Goal: Task Accomplishment & Management: Manage account settings

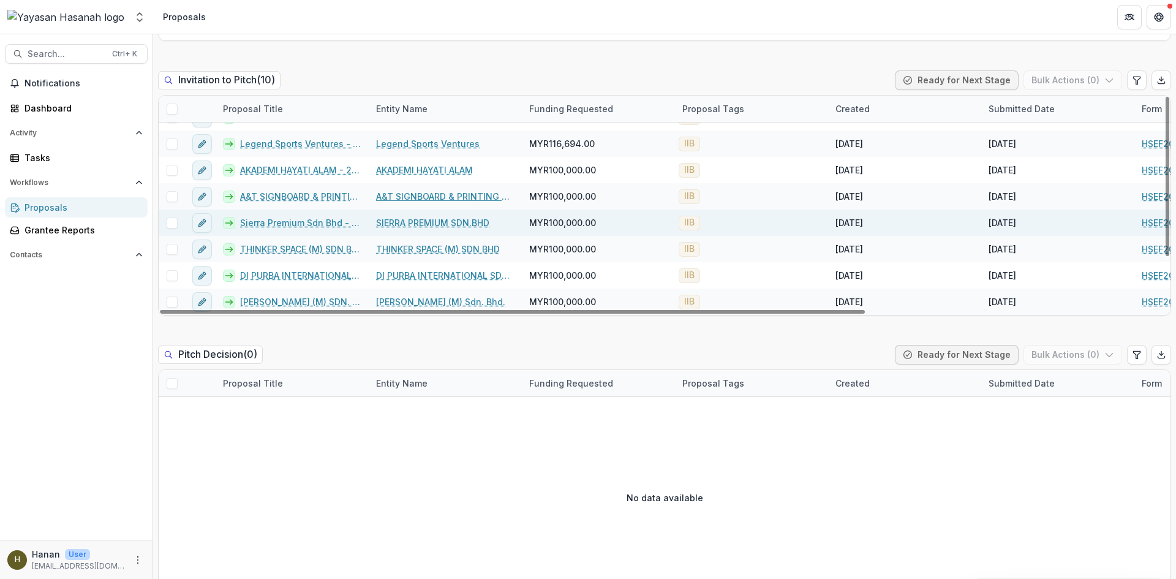
scroll to position [2849, 0]
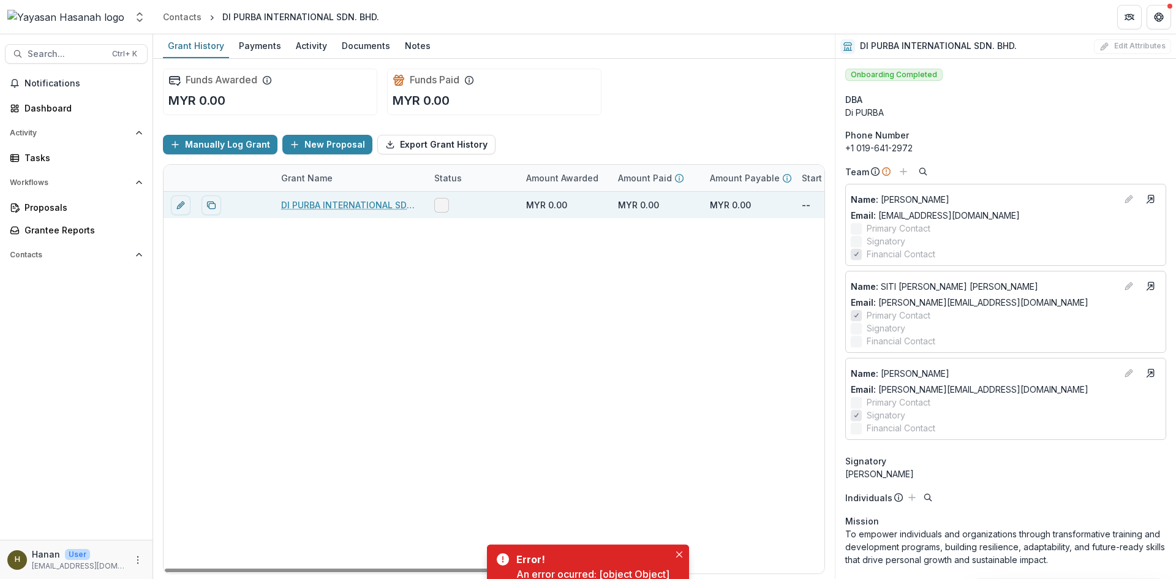
click at [394, 209] on link "DI PURBA INTERNATIONAL SDN. BHD. - 2025 - HSEF2025 - Iskandar Investment Berhad" at bounding box center [350, 204] width 138 height 13
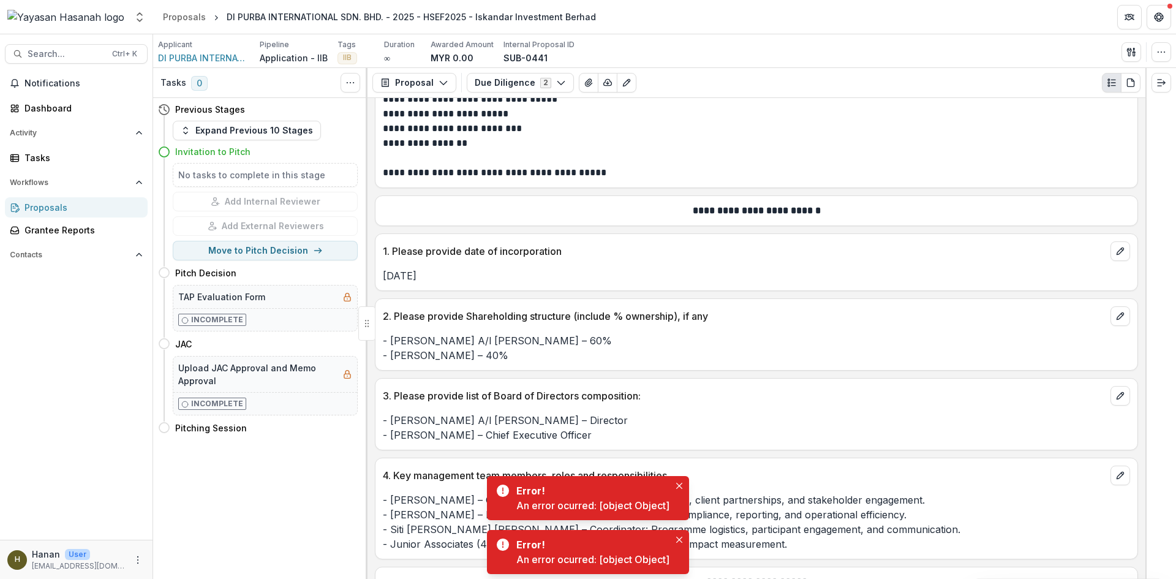
scroll to position [122, 0]
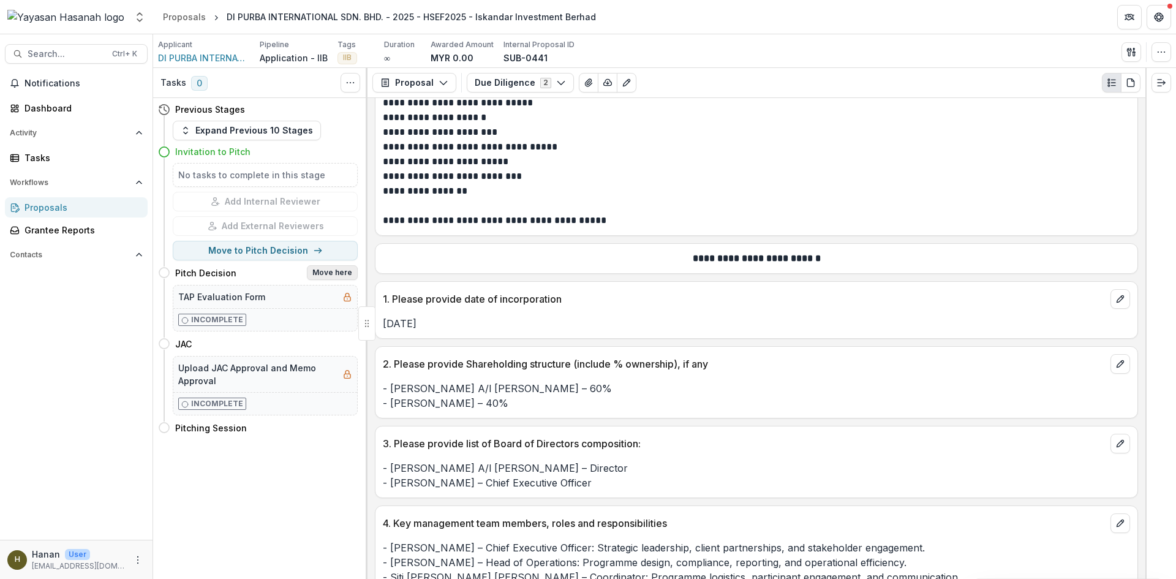
click at [333, 276] on button "Move here" at bounding box center [332, 272] width 51 height 15
select select "**********"
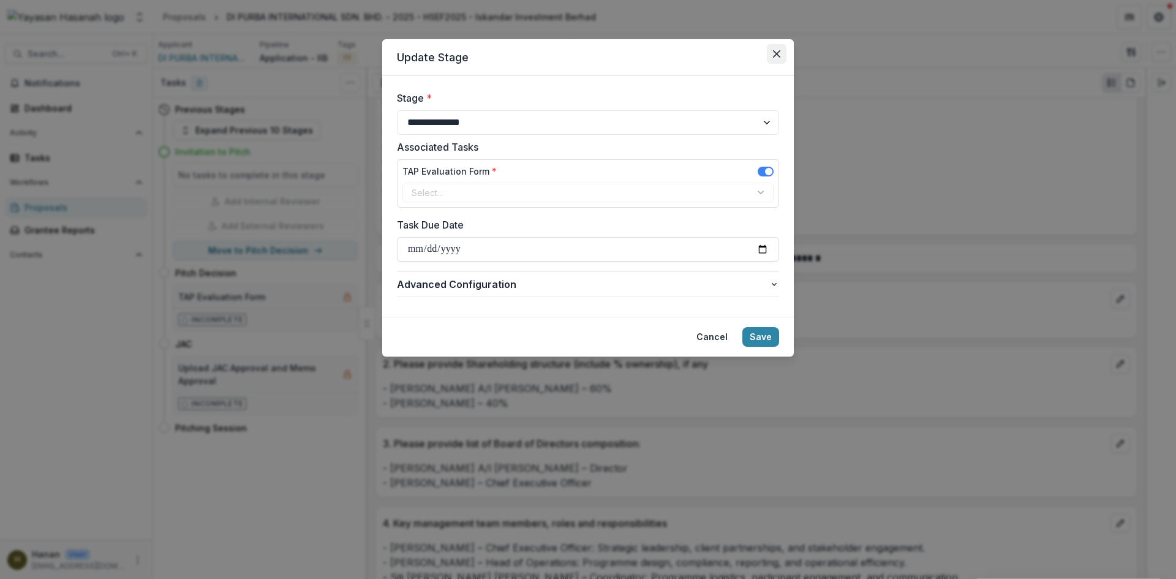
click at [772, 58] on button "Close" at bounding box center [777, 54] width 20 height 20
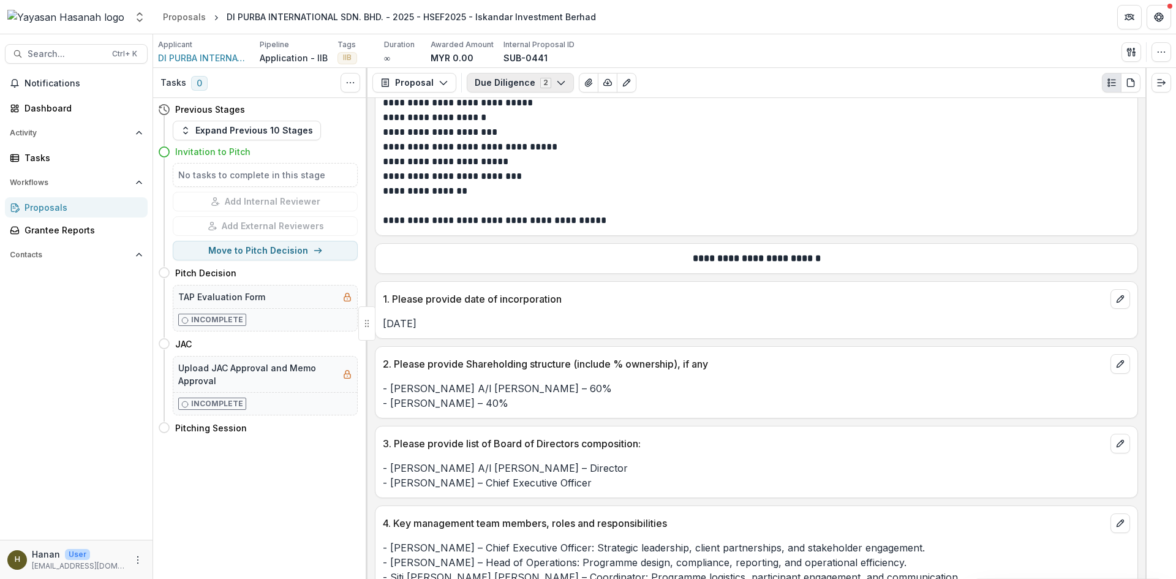
click at [536, 88] on button "Due Diligence 2" at bounding box center [520, 83] width 107 height 20
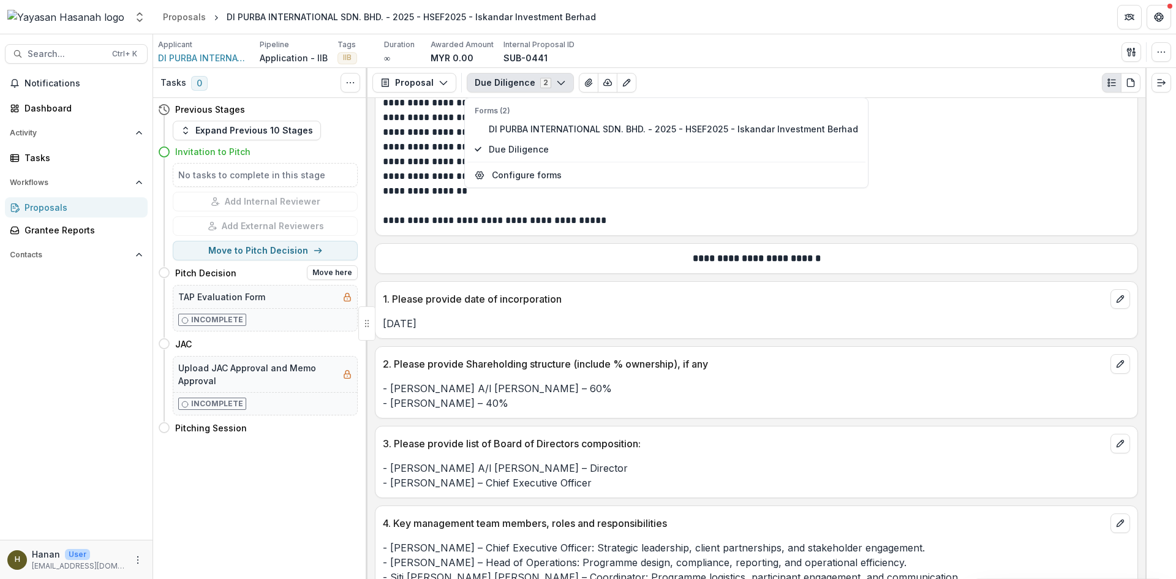
click at [257, 272] on div "Pitch Decision Move here" at bounding box center [266, 272] width 182 height 15
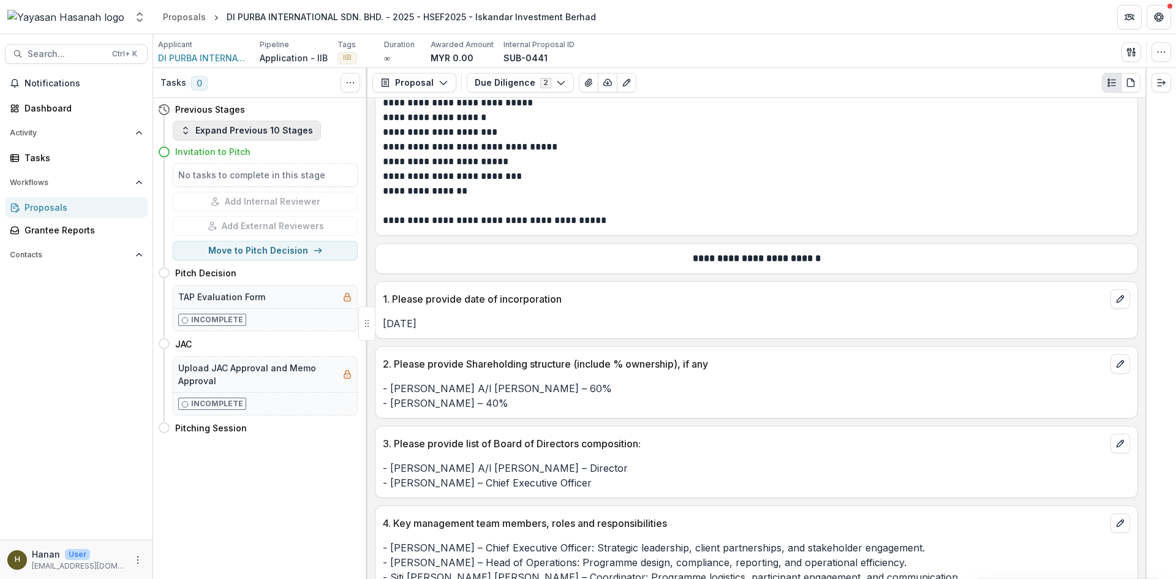
click at [262, 130] on button "Expand Previous 10 Stages" at bounding box center [247, 131] width 148 height 20
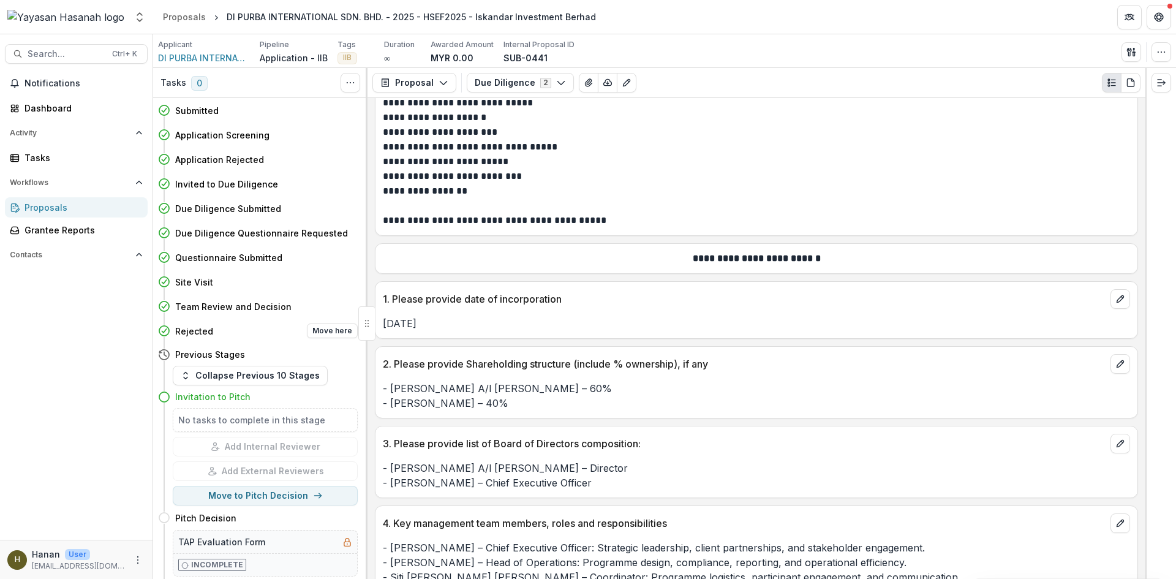
click at [200, 328] on h4 "Rejected" at bounding box center [194, 331] width 38 height 13
click at [327, 331] on button "Move here" at bounding box center [332, 330] width 51 height 15
select select "********"
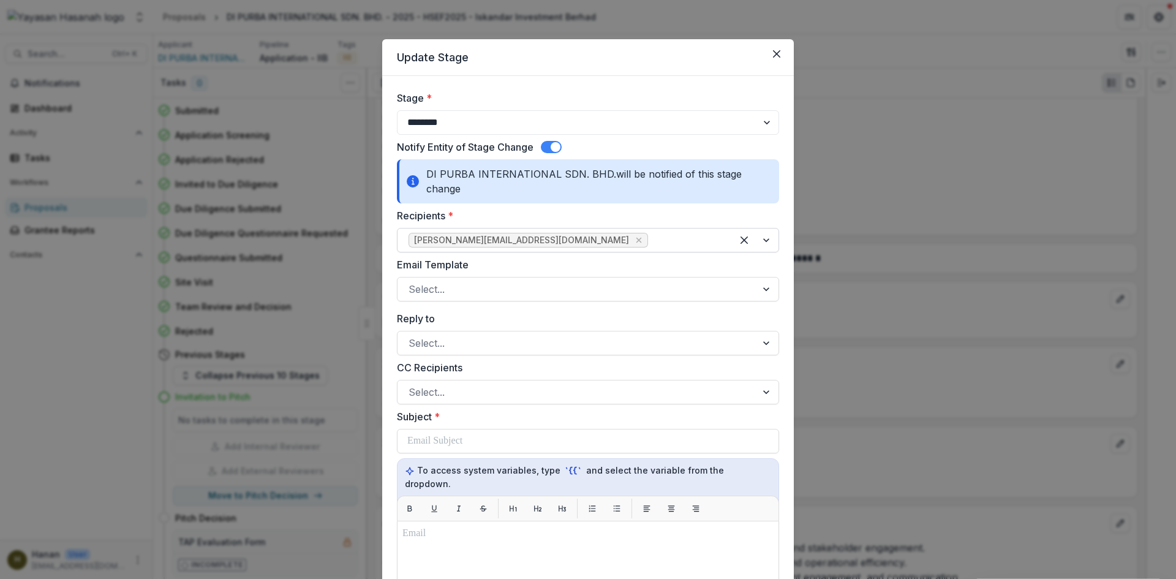
click at [650, 244] on div at bounding box center [685, 239] width 70 height 17
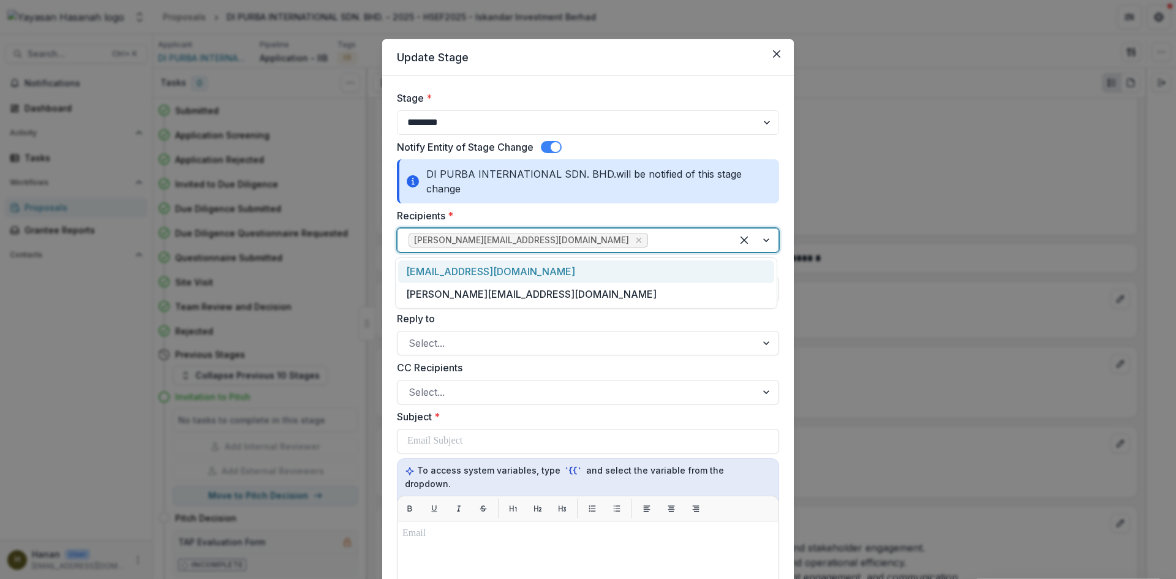
click at [650, 242] on div at bounding box center [685, 239] width 70 height 17
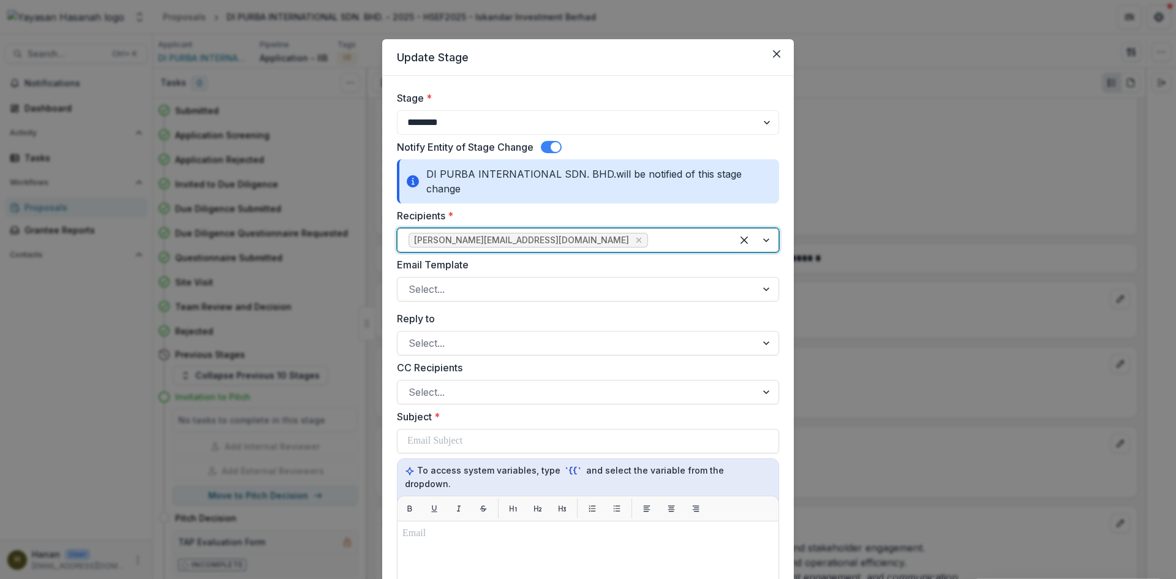
drag, startPoint x: 413, startPoint y: 239, endPoint x: 481, endPoint y: 239, distance: 68.6
click at [481, 239] on span "amelia@dipurba.com" at bounding box center [521, 240] width 215 height 10
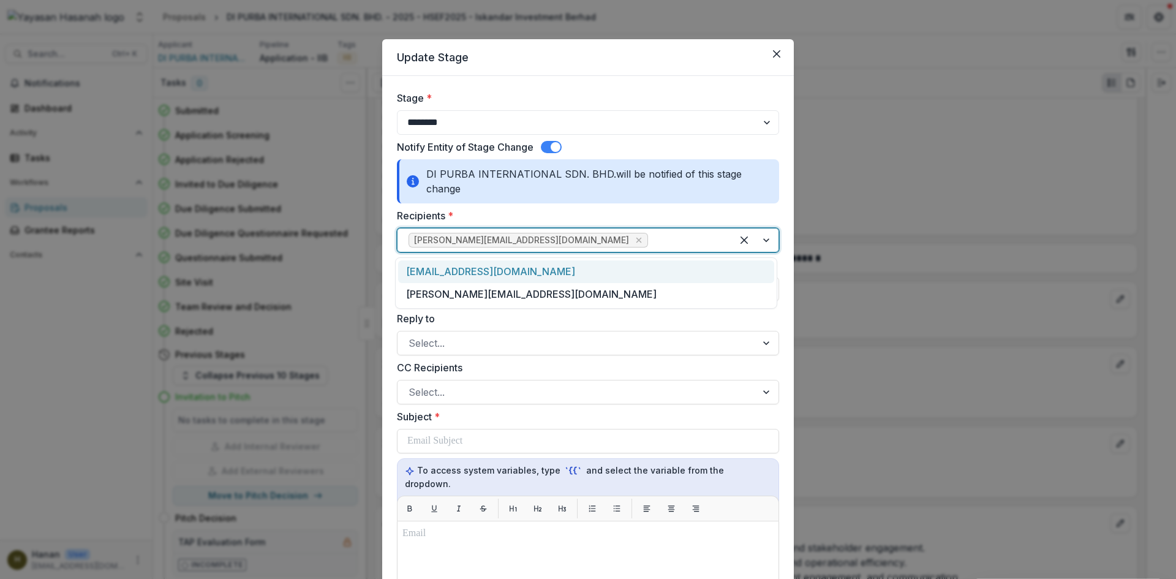
click at [419, 244] on span "amelia@dipurba.com" at bounding box center [521, 240] width 215 height 10
click at [650, 233] on div at bounding box center [685, 239] width 70 height 17
drag, startPoint x: 449, startPoint y: 241, endPoint x: 386, endPoint y: 249, distance: 63.6
click at [386, 249] on form "**********" at bounding box center [587, 525] width 411 height 898
click at [419, 245] on span "amelia@dipurba.com" at bounding box center [521, 240] width 215 height 10
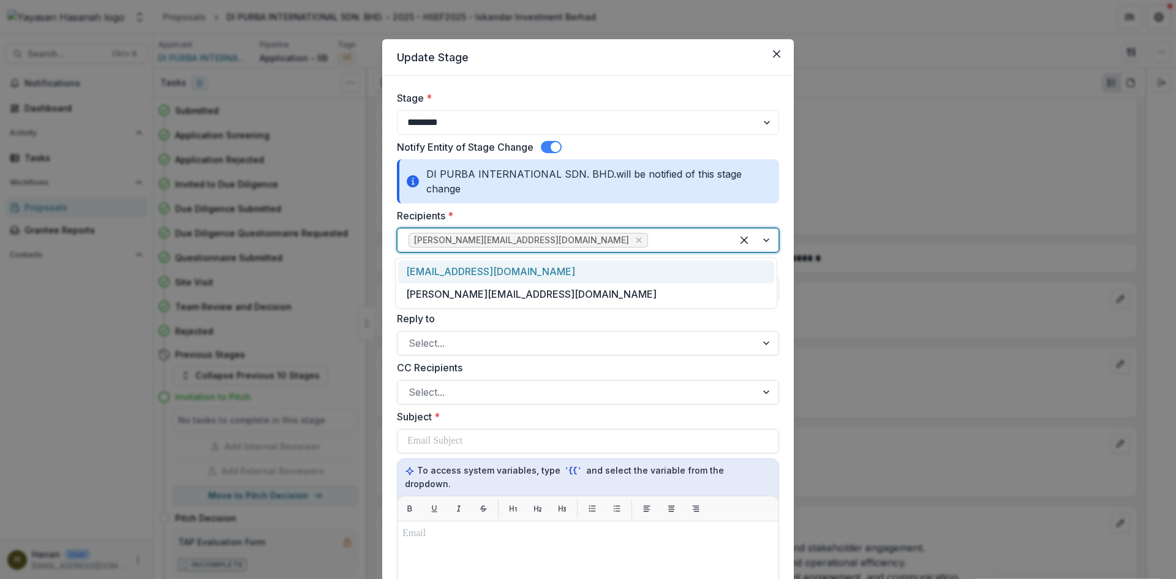
click at [650, 235] on div at bounding box center [685, 239] width 70 height 17
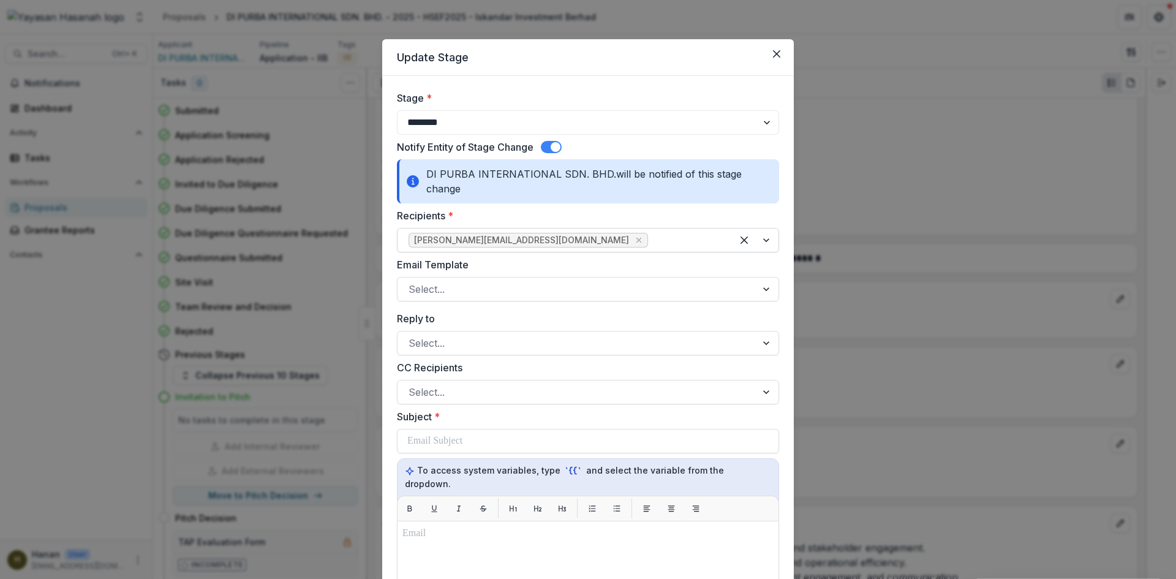
drag, startPoint x: 481, startPoint y: 294, endPoint x: 459, endPoint y: 235, distance: 63.1
click at [459, 235] on span "amelia@dipurba.com" at bounding box center [521, 240] width 215 height 10
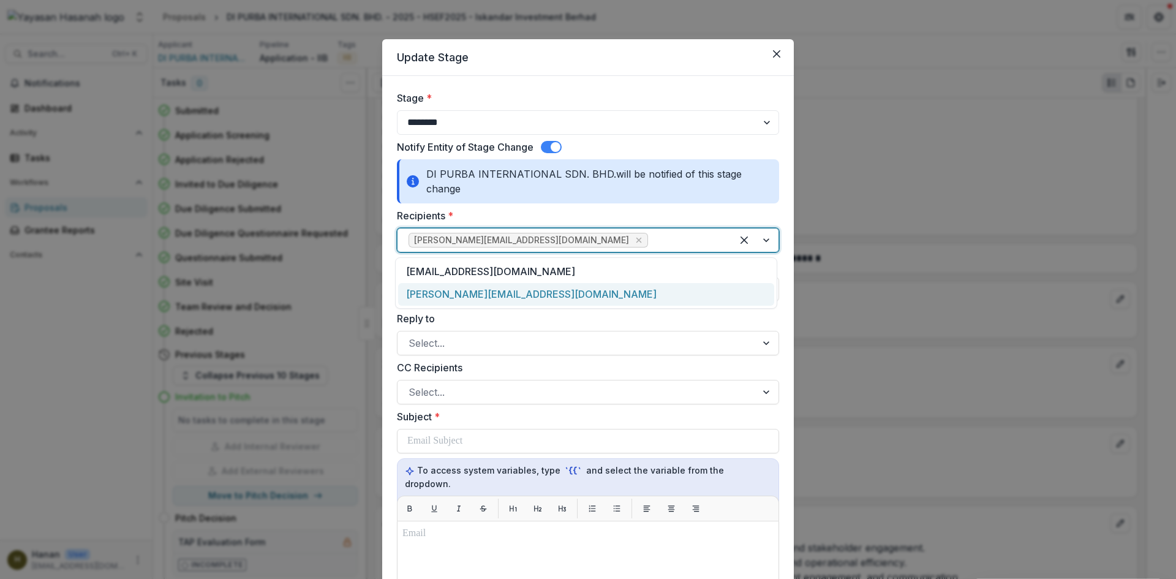
click at [459, 291] on div "gurkiran@dipurba.com" at bounding box center [586, 294] width 376 height 23
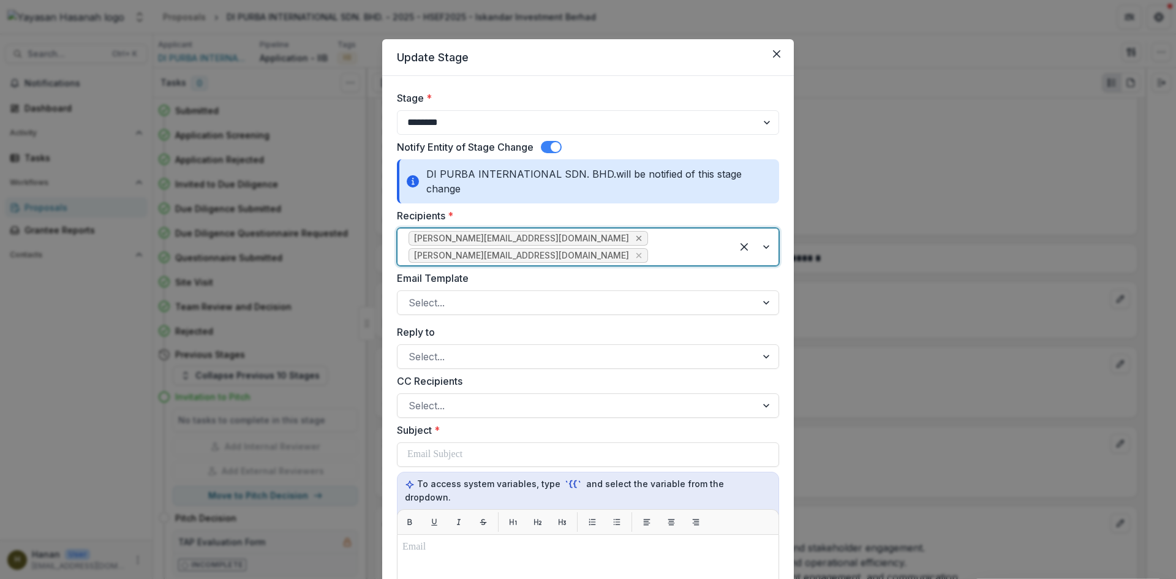
click at [634, 239] on icon "Remove amelia@dipurba.com" at bounding box center [639, 238] width 10 height 10
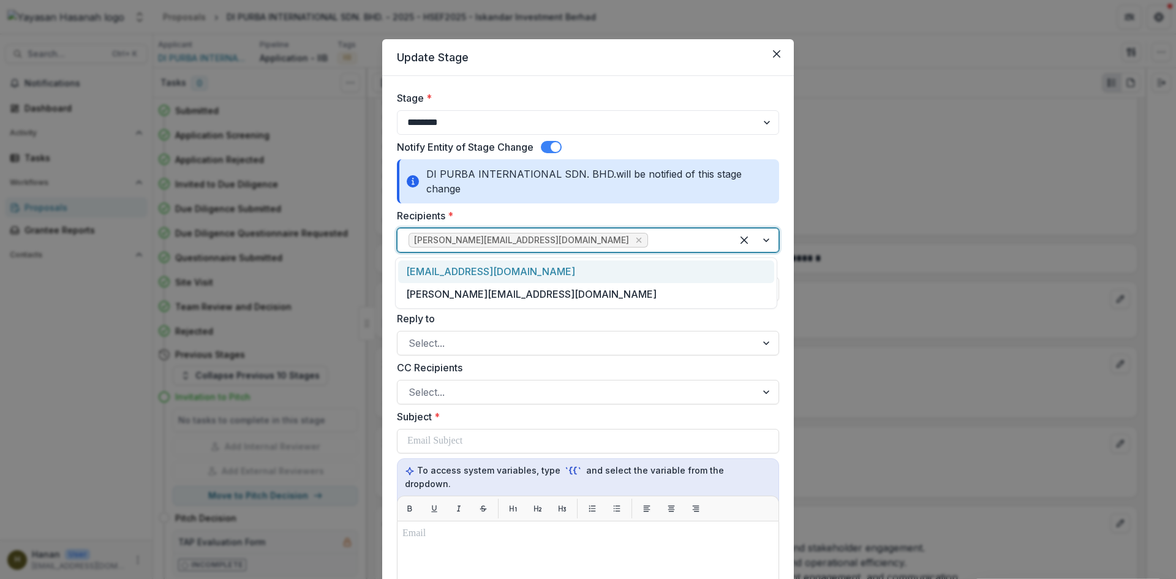
drag, startPoint x: 552, startPoint y: 239, endPoint x: 410, endPoint y: 240, distance: 142.1
click at [410, 240] on div "gurkiran@dipurba.com" at bounding box center [564, 240] width 334 height 20
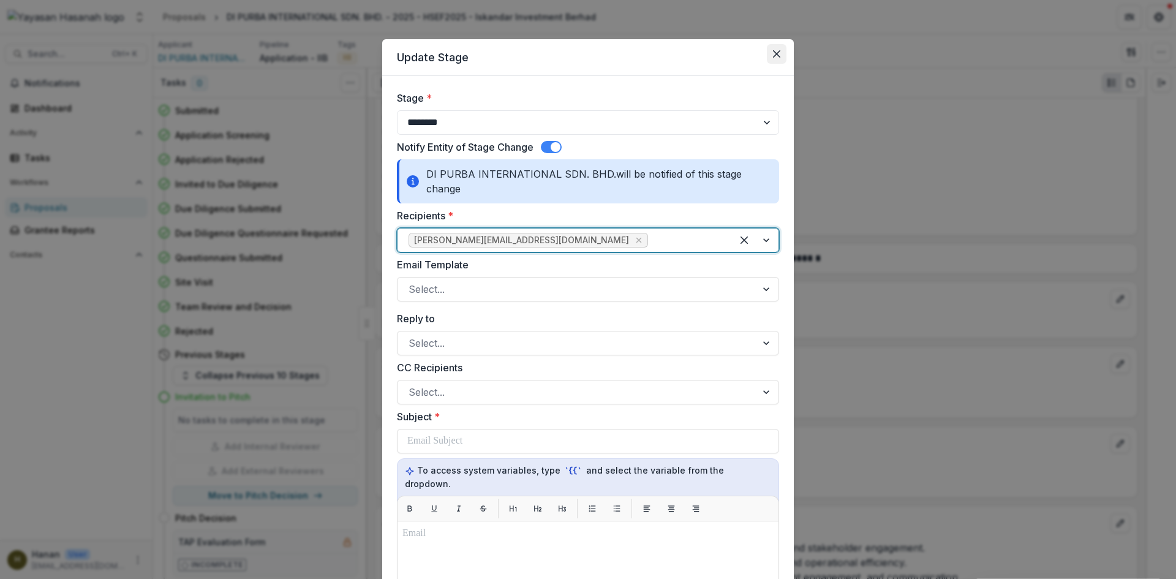
click at [776, 59] on button "Close" at bounding box center [777, 54] width 20 height 20
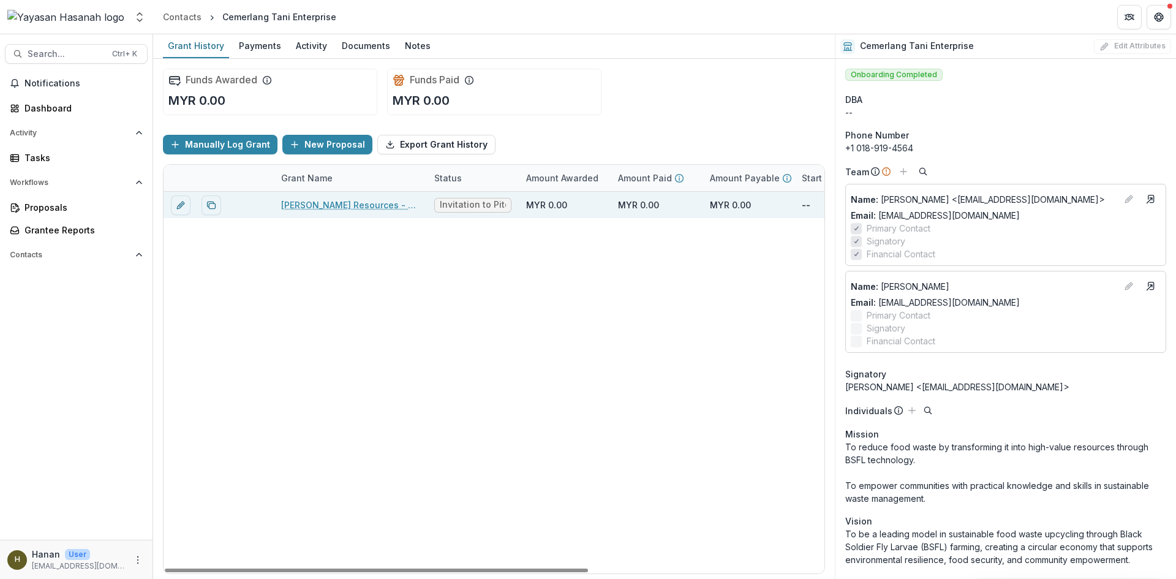
click at [348, 206] on link "[PERSON_NAME] Resources - 2025 - HSEF2025 - Iskandar Investment Berhad" at bounding box center [350, 204] width 138 height 13
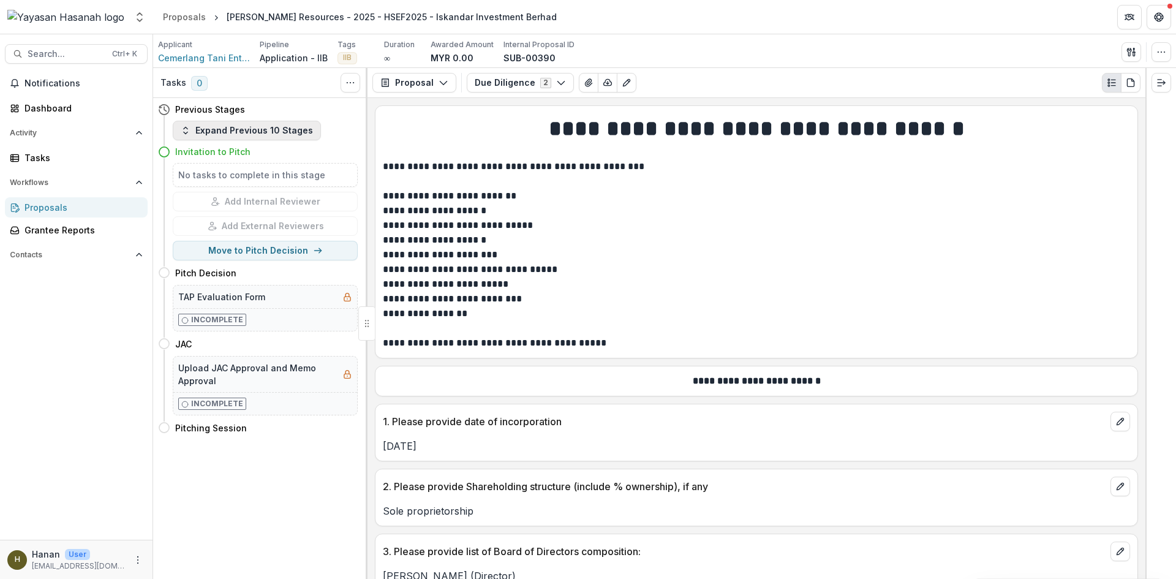
click at [255, 133] on button "Expand Previous 10 Stages" at bounding box center [247, 131] width 148 height 20
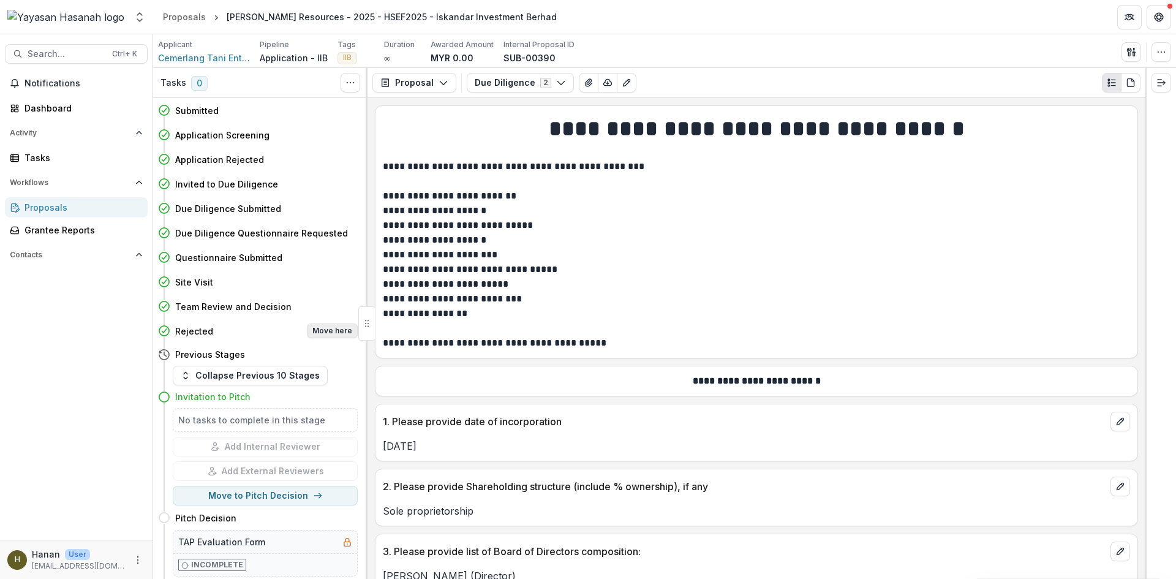
click at [314, 331] on button "Move here" at bounding box center [332, 330] width 51 height 15
select select "********"
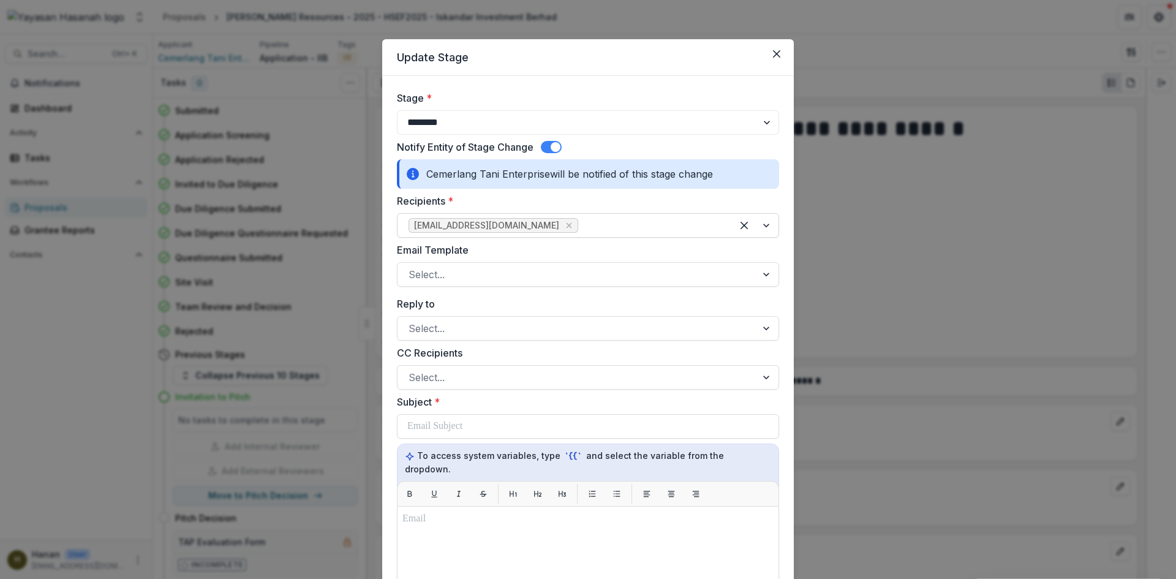
click at [602, 222] on div at bounding box center [650, 225] width 140 height 17
click at [509, 226] on span "liyanafarhanah86@gmail.com" at bounding box center [486, 225] width 145 height 10
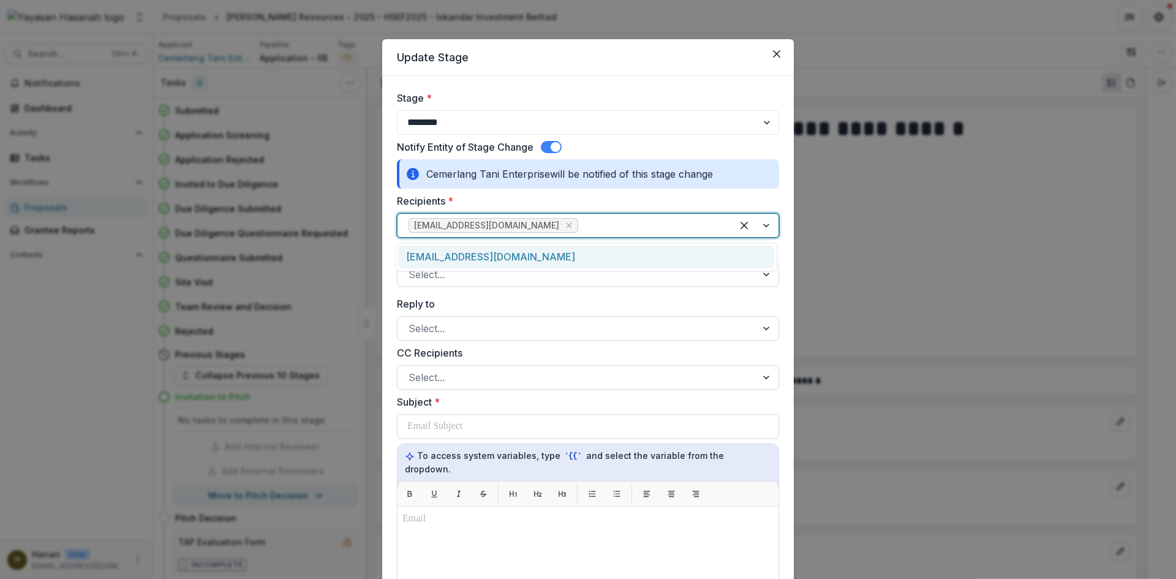
click at [467, 254] on div "afiqah.izan@gmail.com" at bounding box center [586, 257] width 376 height 23
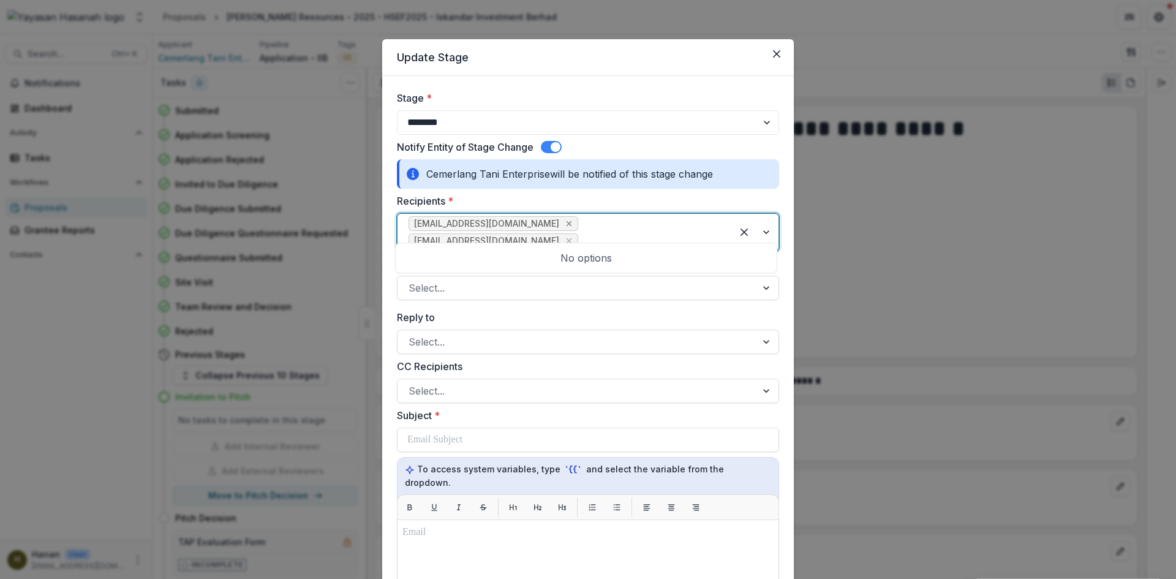
drag, startPoint x: 682, startPoint y: 228, endPoint x: 541, endPoint y: 228, distance: 141.4
click at [541, 228] on div "liyanafarhanah86@gmail.com afiqah.izan@gmail.com" at bounding box center [564, 232] width 334 height 37
click at [559, 236] on span "afiqah.izan@gmail.com" at bounding box center [486, 241] width 145 height 10
drag, startPoint x: 562, startPoint y: 225, endPoint x: 649, endPoint y: 226, distance: 87.6
click at [559, 236] on span "afiqah.izan@gmail.com" at bounding box center [486, 241] width 145 height 10
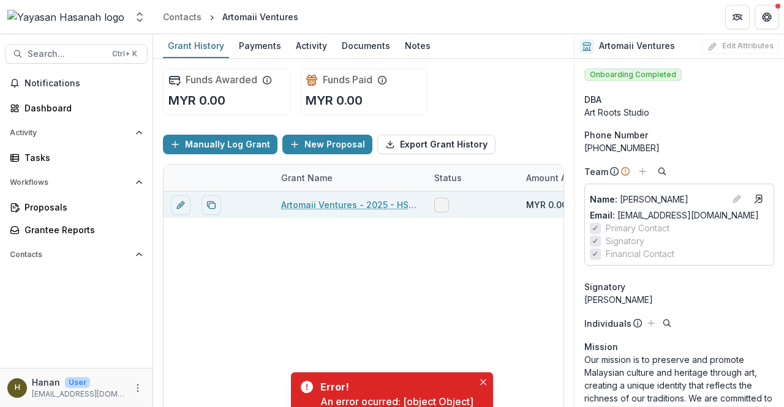
click at [345, 206] on link "Artomaii Ventures - 2025 - HSEF2025 - Iskandar Investment Berhad" at bounding box center [350, 204] width 138 height 13
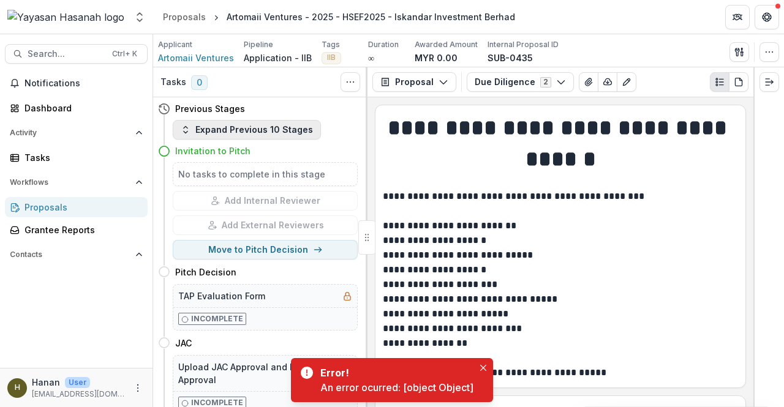
click at [276, 133] on button "Expand Previous 10 Stages" at bounding box center [247, 130] width 148 height 20
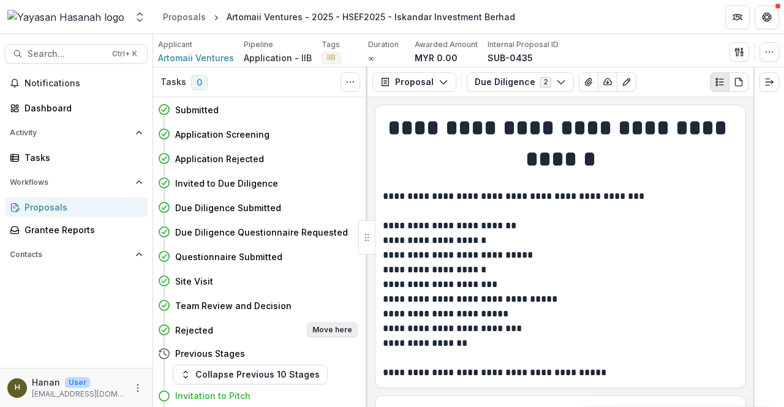
click at [326, 323] on button "Move here" at bounding box center [332, 330] width 51 height 15
select select "********"
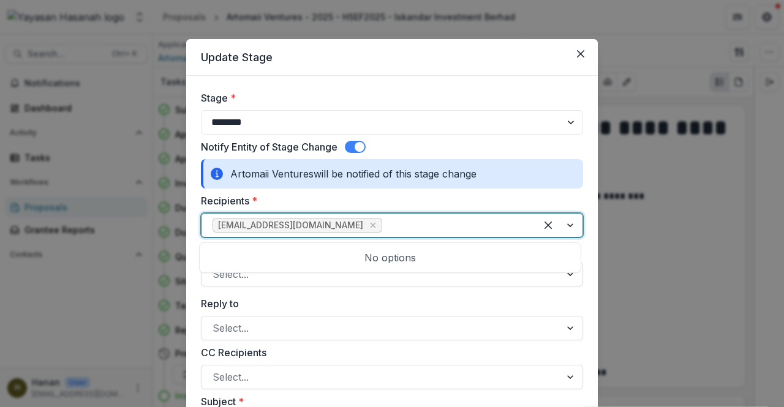
click at [385, 228] on div at bounding box center [455, 225] width 140 height 17
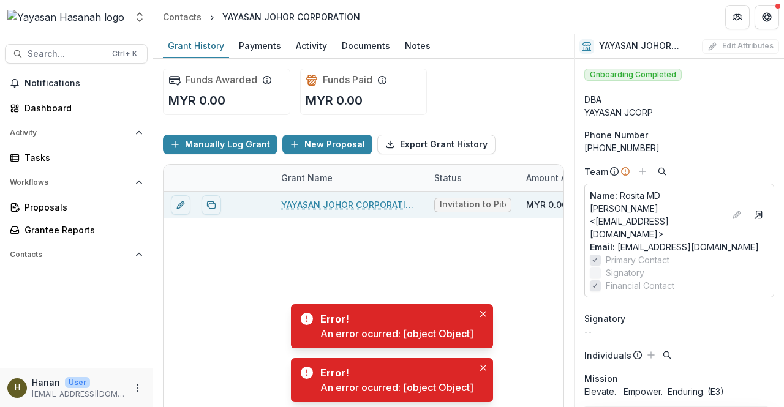
click at [323, 211] on div "YAYASAN JOHOR CORPORATION - 2025 - HSEF2025 - Iskandar Investment Berhad" at bounding box center [350, 205] width 138 height 26
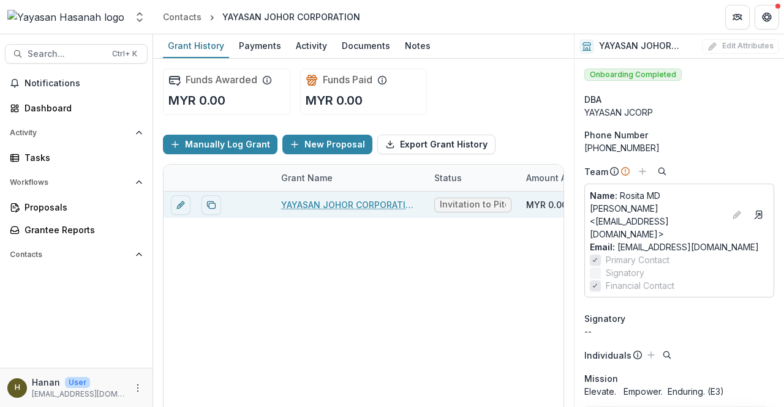
click at [323, 201] on link "YAYASAN JOHOR CORPORATION - 2025 - HSEF2025 - Iskandar Investment Berhad" at bounding box center [350, 204] width 138 height 13
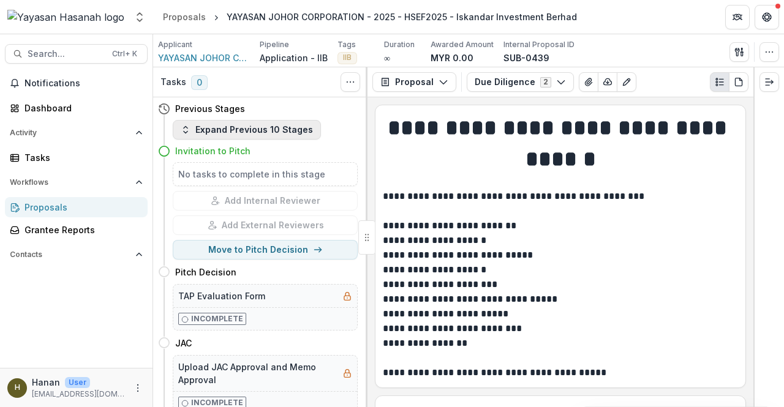
click at [281, 133] on button "Expand Previous 10 Stages" at bounding box center [247, 130] width 148 height 20
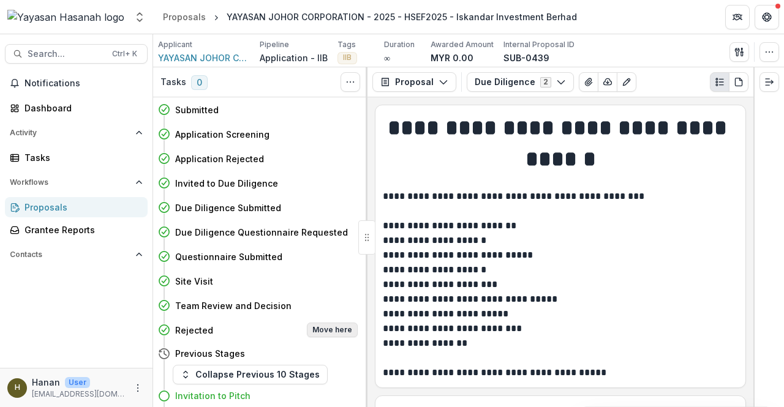
click at [326, 332] on button "Move here" at bounding box center [332, 330] width 51 height 15
select select "********"
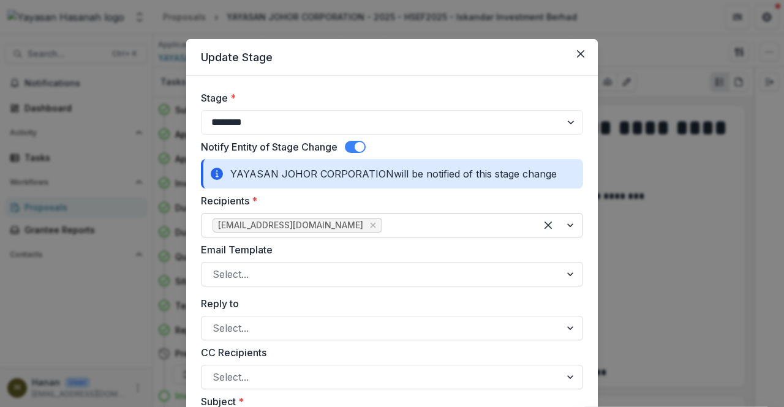
click at [385, 225] on div at bounding box center [455, 225] width 140 height 17
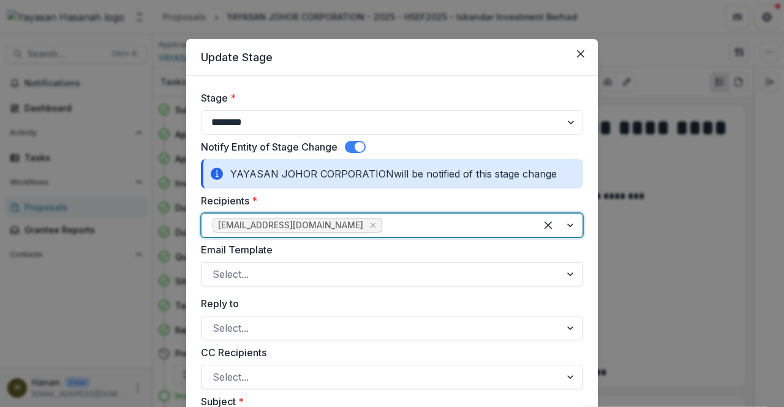
click at [385, 225] on div at bounding box center [455, 225] width 140 height 17
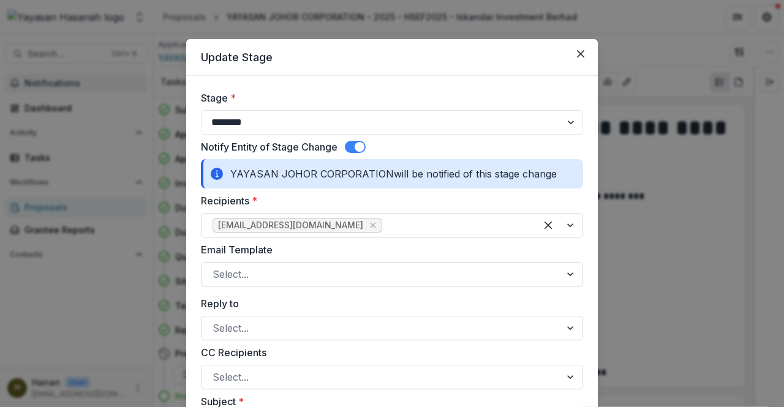
drag, startPoint x: 138, startPoint y: 77, endPoint x: 145, endPoint y: 75, distance: 6.2
click at [138, 77] on div "**********" at bounding box center [392, 203] width 784 height 407
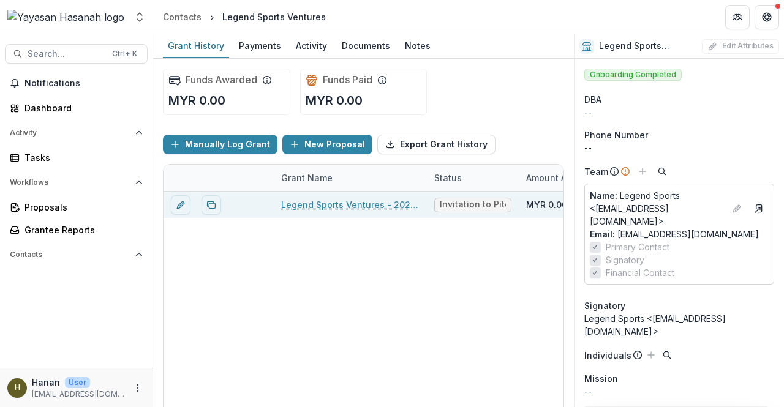
click at [319, 150] on link "Legend Sports Ventures - 2025 - HSEF2025 - Iskandar Investment Berhad" at bounding box center [350, 204] width 138 height 13
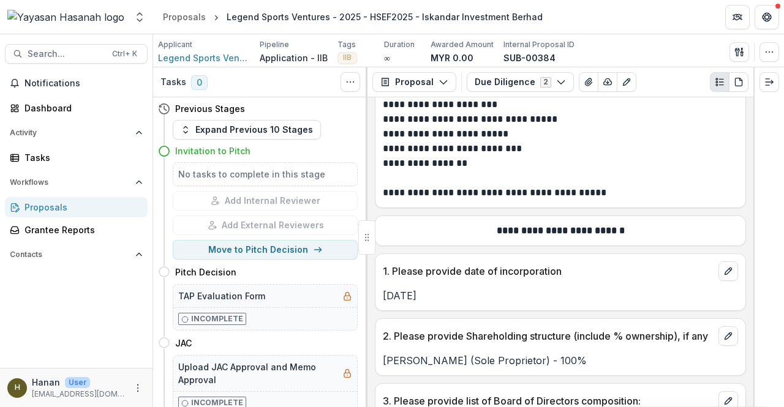
scroll to position [184, 0]
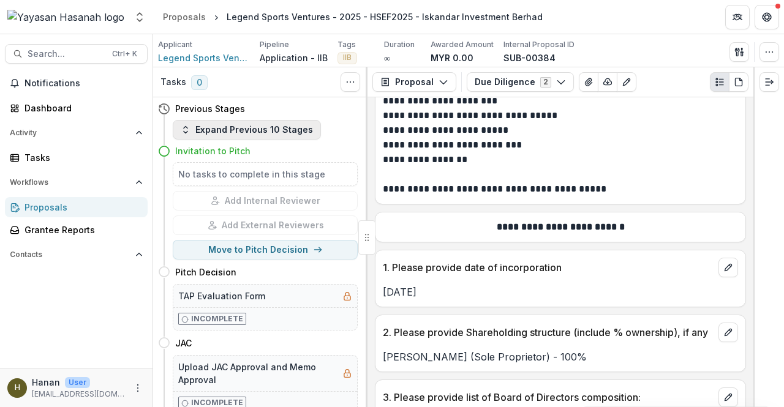
click at [289, 132] on button "Expand Previous 10 Stages" at bounding box center [247, 130] width 148 height 20
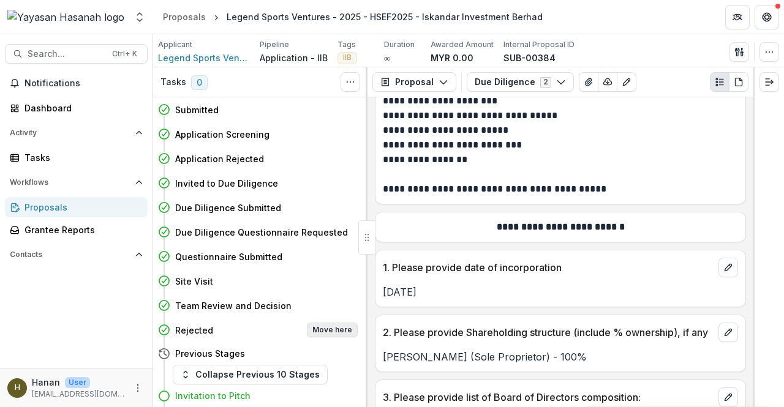
click at [343, 150] on button "Move here" at bounding box center [332, 330] width 51 height 15
select select "********"
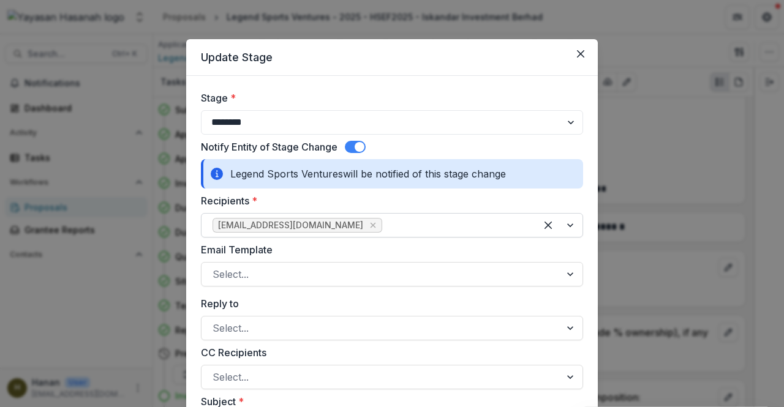
click at [403, 150] on div at bounding box center [455, 225] width 140 height 17
click at [464, 45] on button "Close" at bounding box center [581, 54] width 20 height 20
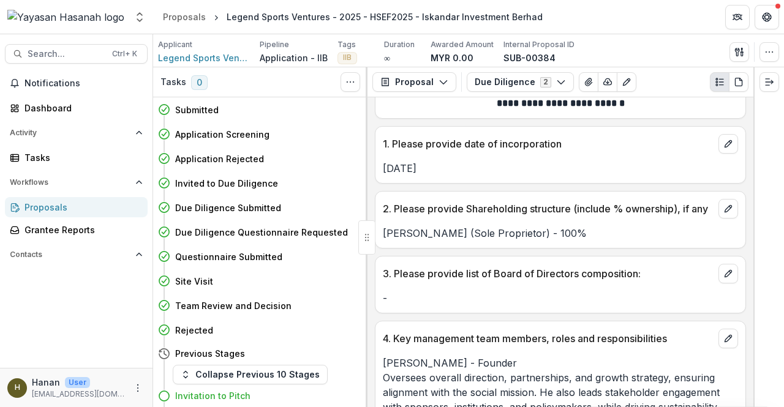
scroll to position [245, 0]
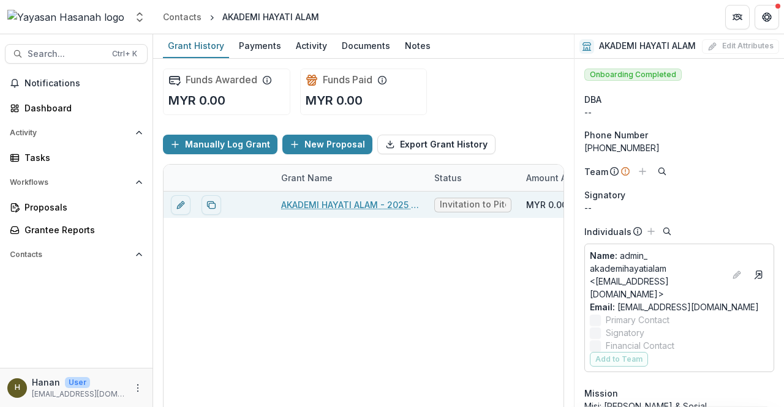
click at [322, 150] on link "AKADEMI HAYATI ALAM - 2025 - HSEF2025 - Iskandar Investment Berhad" at bounding box center [350, 204] width 138 height 13
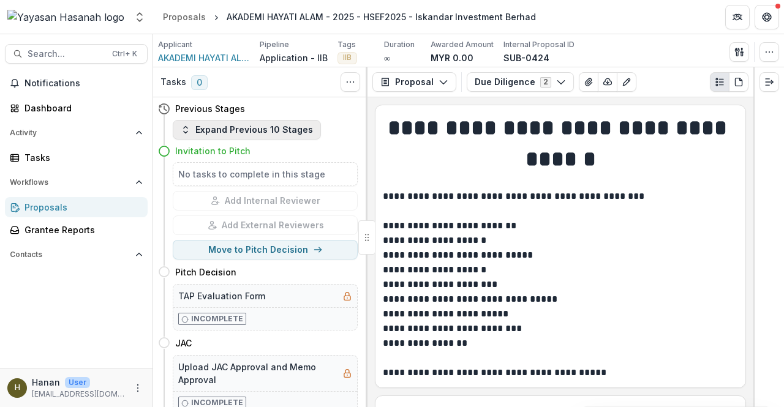
click at [289, 129] on button "Expand Previous 10 Stages" at bounding box center [247, 130] width 148 height 20
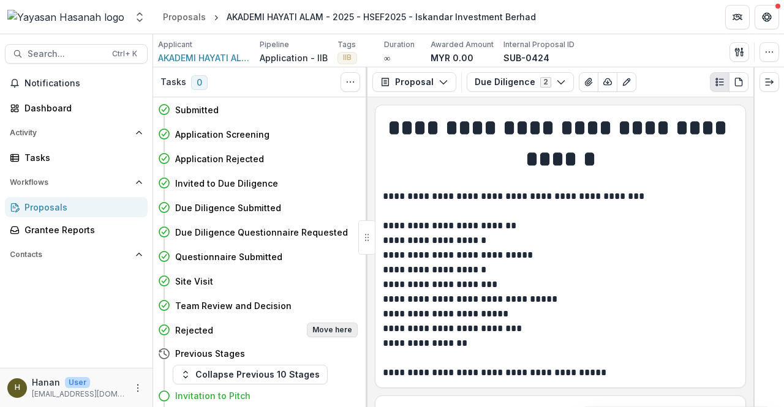
click at [348, 150] on button "Move here" at bounding box center [332, 330] width 51 height 15
select select "********"
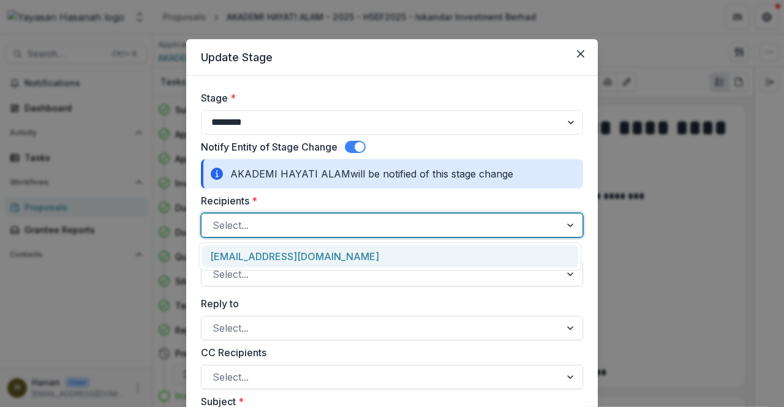
click at [363, 150] on div at bounding box center [380, 225] width 337 height 17
click at [462, 150] on div at bounding box center [380, 225] width 337 height 17
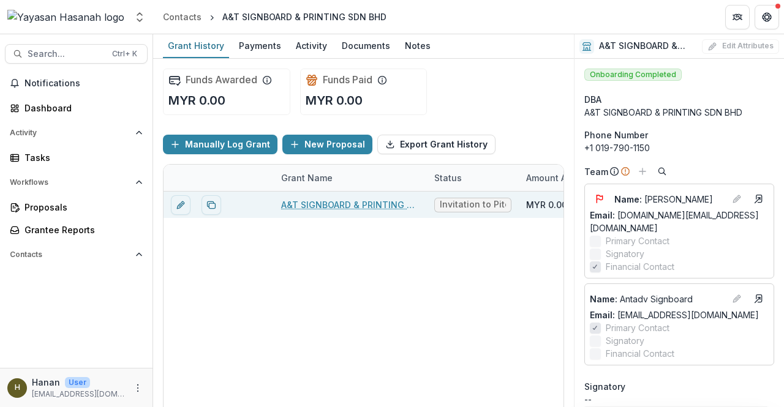
click at [338, 150] on link "A&T SIGNBOARD & PRINTING SDN BHD - 2025 - HSEF2025 - Iskandar Investment Berhad" at bounding box center [350, 204] width 138 height 13
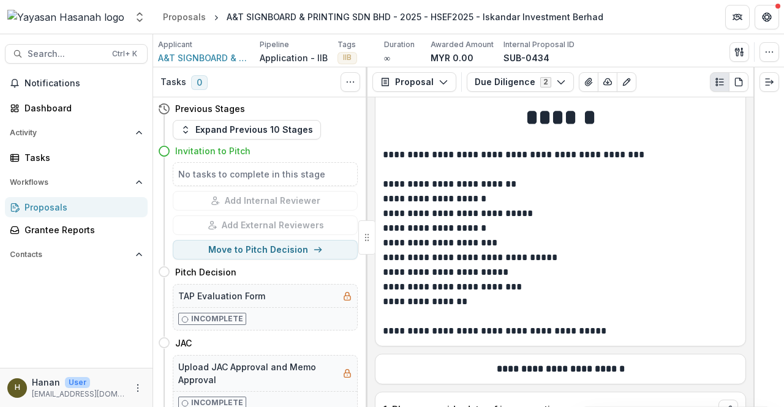
scroll to position [61, 0]
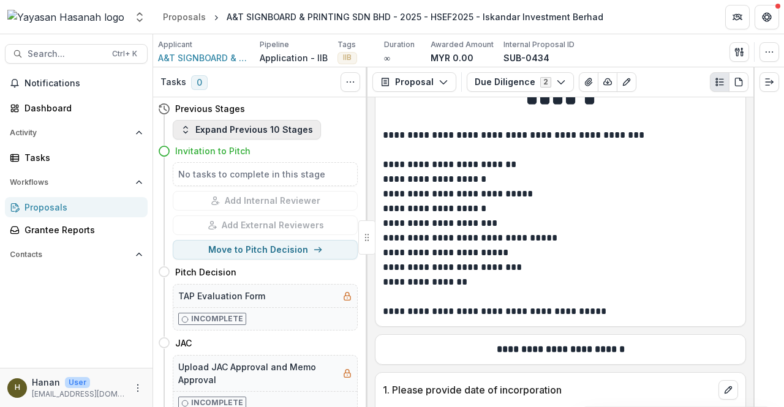
click at [289, 132] on button "Expand Previous 10 Stages" at bounding box center [247, 130] width 148 height 20
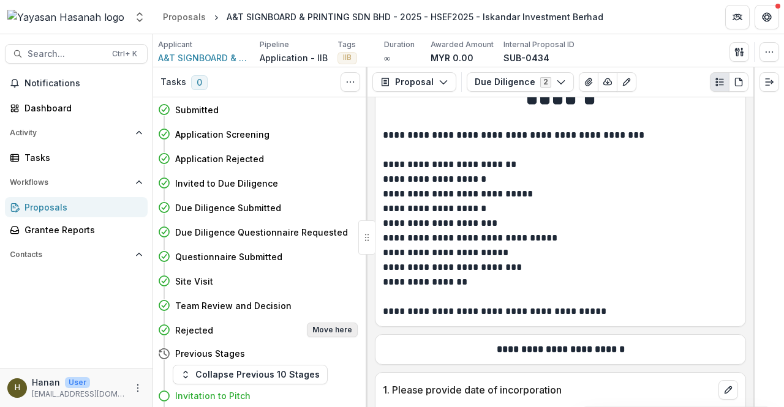
click at [326, 150] on button "Move here" at bounding box center [332, 330] width 51 height 15
select select "********"
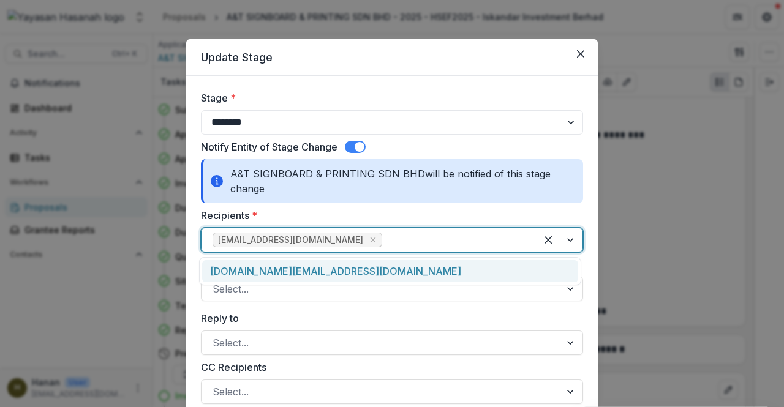
click at [385, 150] on div at bounding box center [455, 239] width 140 height 17
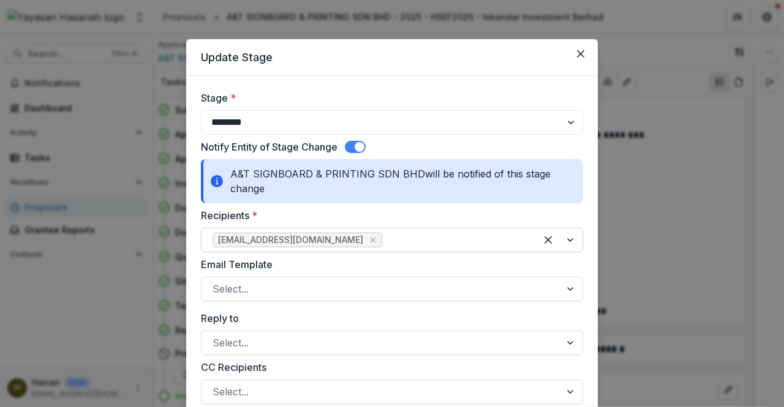
click at [464, 150] on div at bounding box center [455, 239] width 140 height 17
click at [413, 150] on div "antadv.tan@gmail.com" at bounding box center [392, 240] width 382 height 24
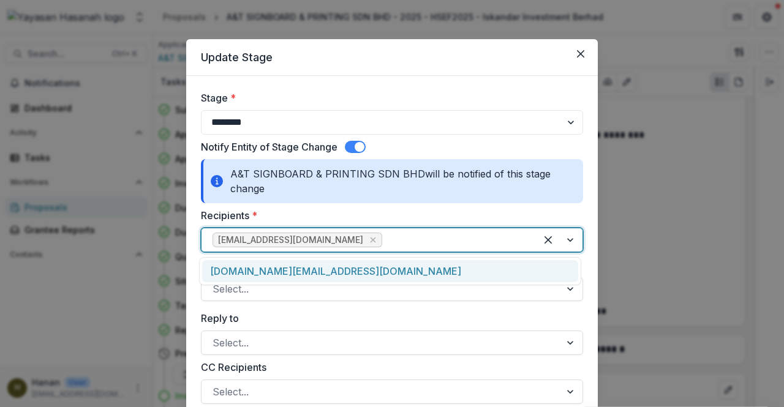
click at [375, 150] on div "antadv.financial@gmail.com" at bounding box center [390, 271] width 376 height 23
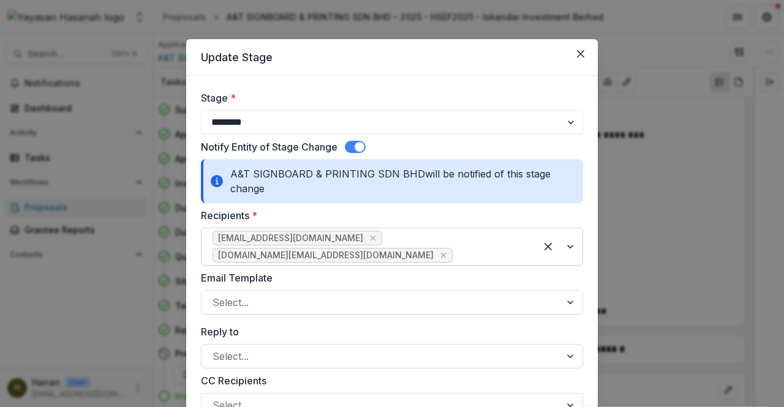
click at [464, 150] on div at bounding box center [490, 255] width 70 height 17
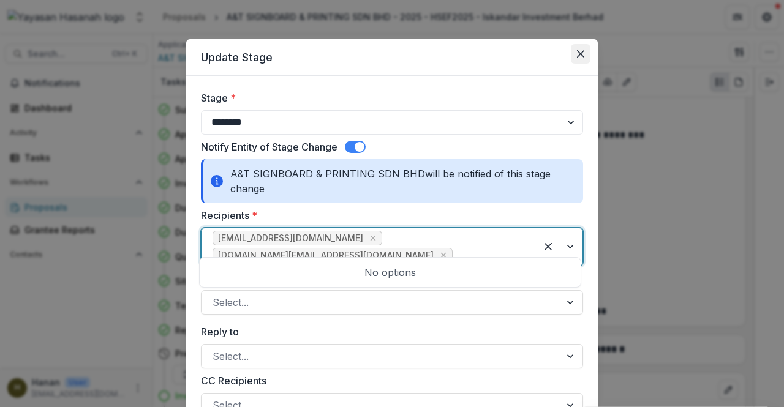
click at [464, 61] on button "Close" at bounding box center [581, 54] width 20 height 20
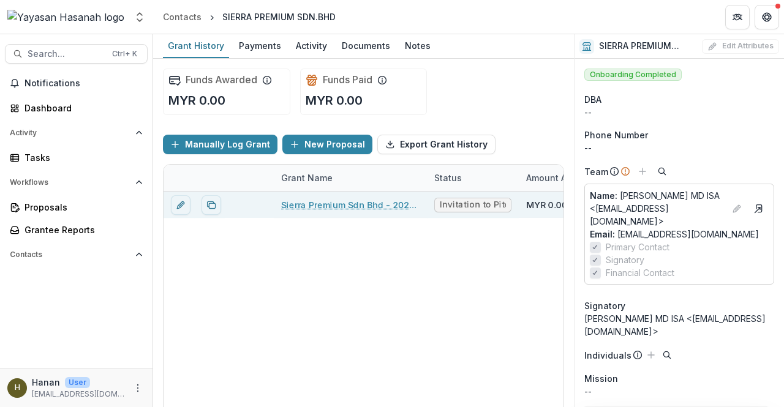
click at [366, 203] on link "Sierra Premium Sdn Bhd - 2025 - HSEF2025 - Iskandar Investment Berhad" at bounding box center [350, 204] width 138 height 13
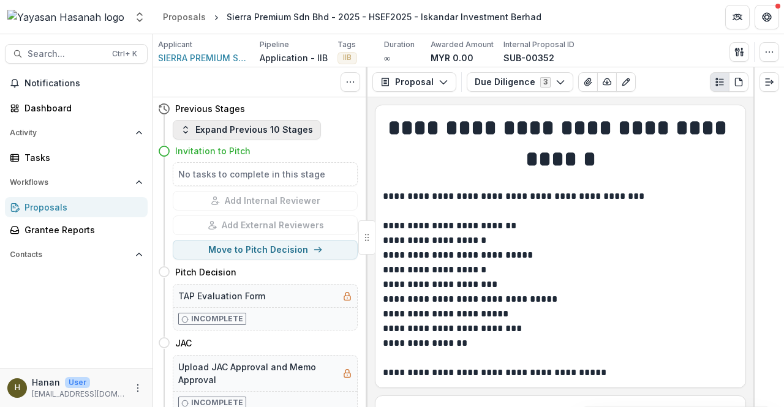
click at [298, 133] on button "Expand Previous 10 Stages" at bounding box center [247, 130] width 148 height 20
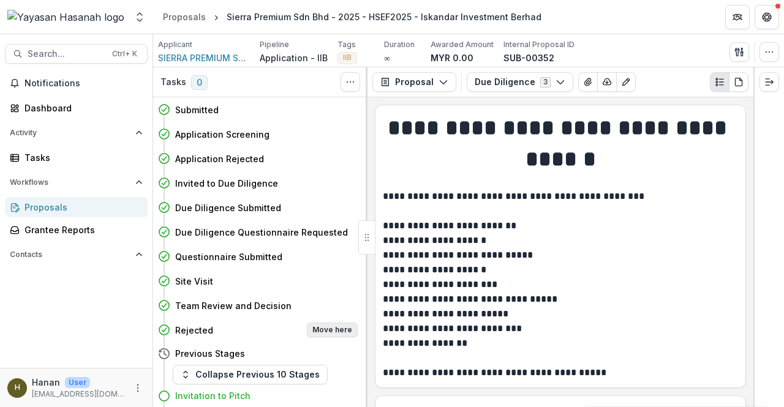
click at [317, 326] on button "Move here" at bounding box center [332, 330] width 51 height 15
select select "********"
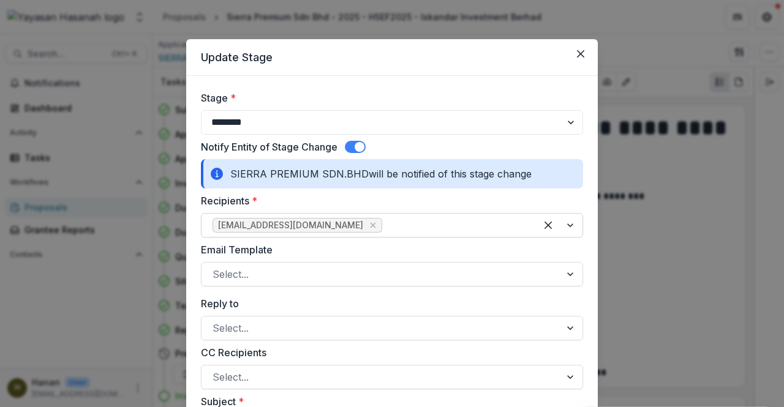
click at [385, 225] on div at bounding box center [455, 225] width 140 height 17
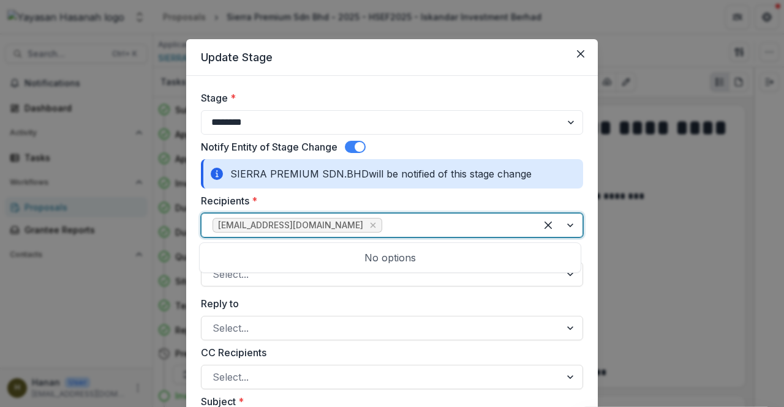
click at [385, 225] on div at bounding box center [455, 225] width 140 height 17
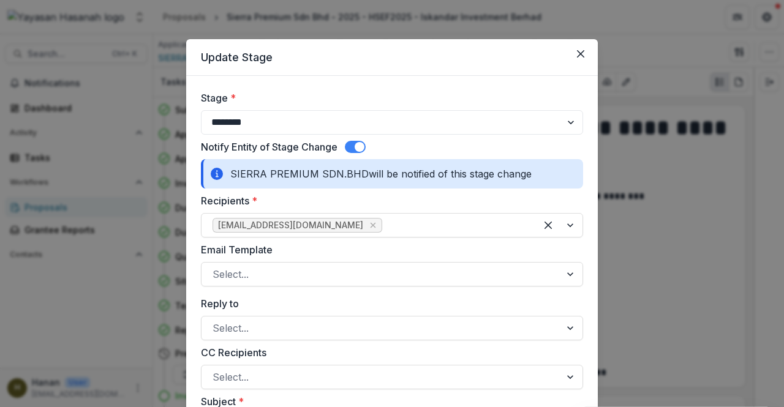
click at [583, 53] on button "Close" at bounding box center [581, 54] width 20 height 20
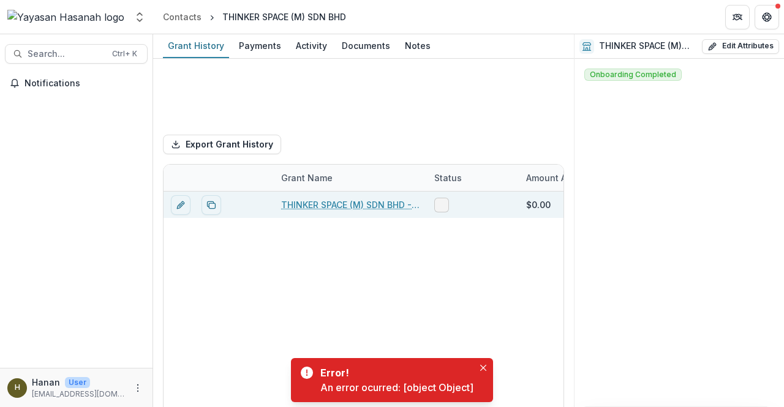
click at [333, 150] on link "THINKER SPACE (M) SDN BHD - 2025 - HSEF2025 - Iskandar Investment Berhad" at bounding box center [350, 204] width 138 height 13
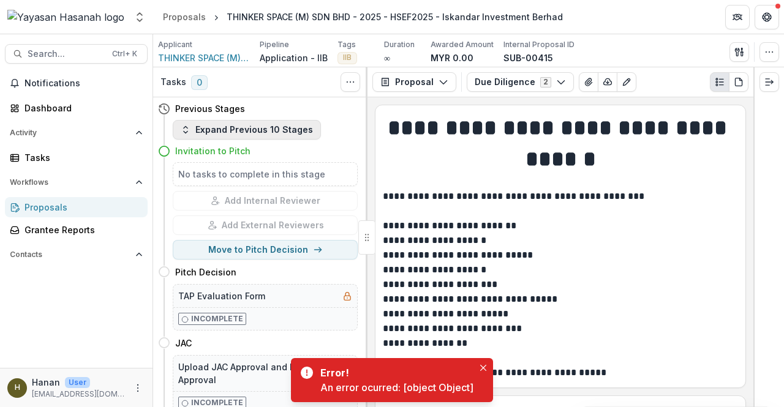
click at [268, 129] on button "Expand Previous 10 Stages" at bounding box center [247, 130] width 148 height 20
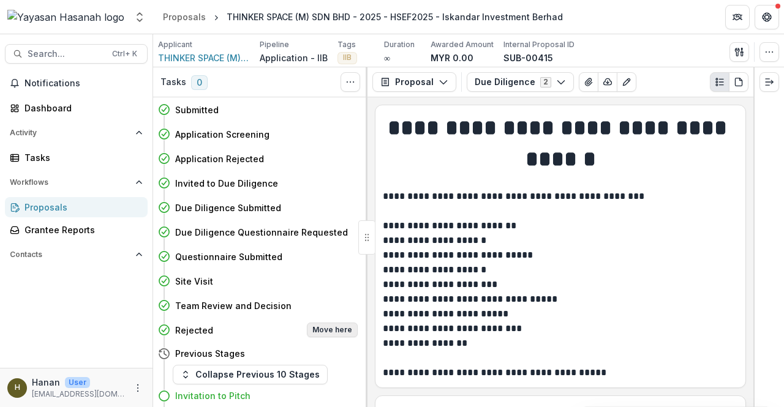
drag, startPoint x: 326, startPoint y: 314, endPoint x: 334, endPoint y: 330, distance: 18.1
click at [334, 150] on div "Rejected Move here" at bounding box center [266, 330] width 182 height 15
click at [334, 150] on button "Move here" at bounding box center [332, 330] width 51 height 15
select select "********"
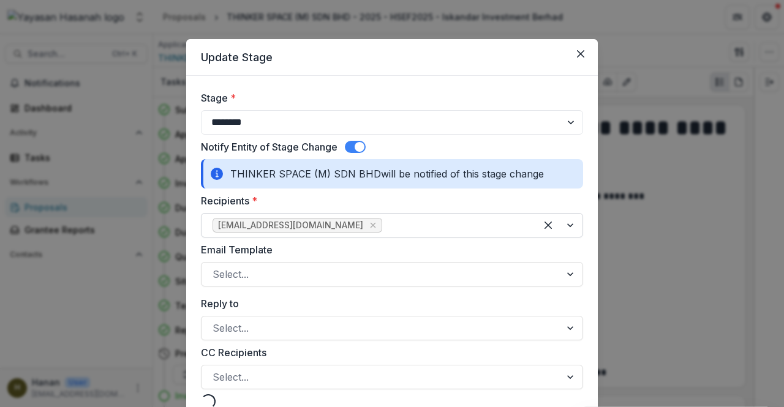
click at [385, 150] on div at bounding box center [455, 225] width 140 height 17
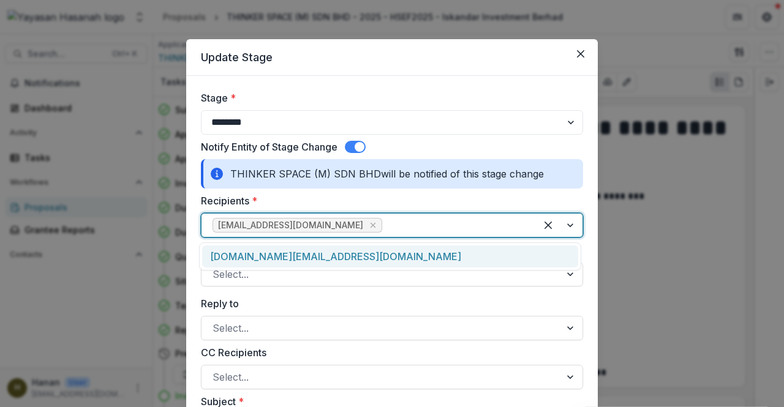
click at [464, 150] on div at bounding box center [455, 225] width 140 height 17
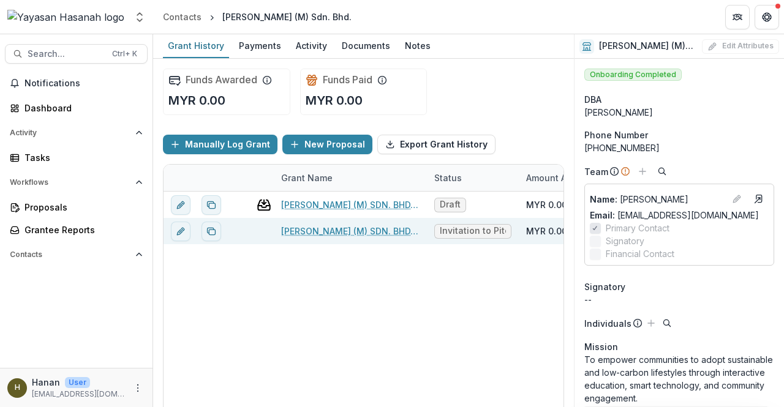
click at [388, 150] on link "[PERSON_NAME] (M) SDN. BHD. - 2025 - HSEF2025 - Iskandar Investment Berhad" at bounding box center [350, 231] width 138 height 13
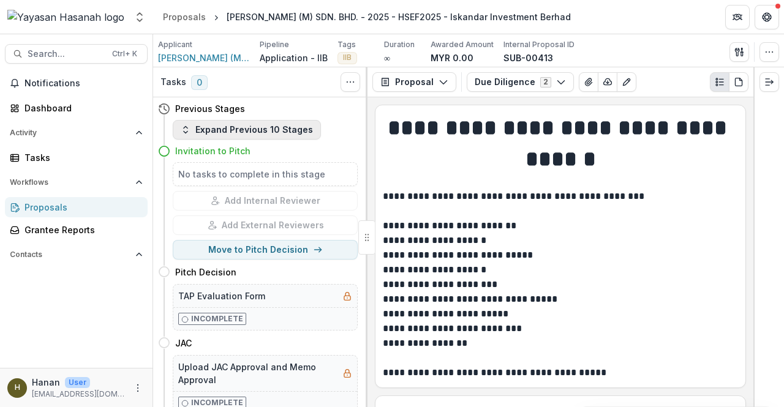
click at [261, 129] on button "Expand Previous 10 Stages" at bounding box center [247, 130] width 148 height 20
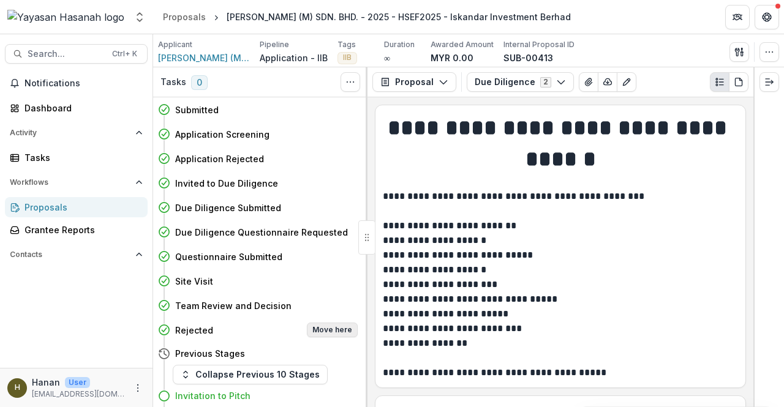
click at [320, 150] on button "Move here" at bounding box center [332, 330] width 51 height 15
select select "********"
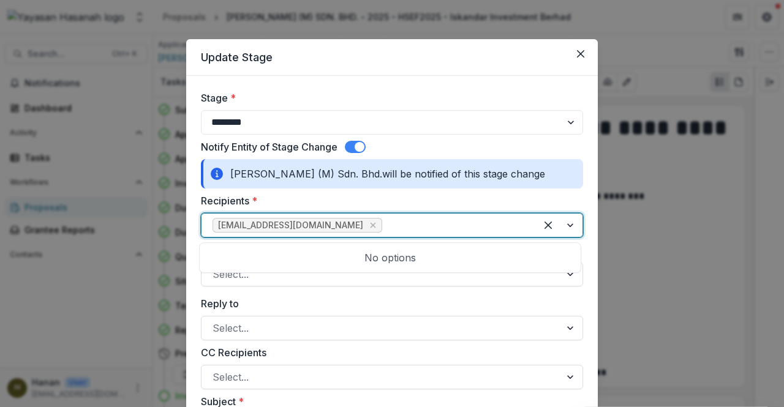
click at [416, 150] on div at bounding box center [455, 225] width 140 height 17
click at [456, 150] on div at bounding box center [455, 225] width 140 height 17
click at [464, 53] on button "Close" at bounding box center [581, 54] width 20 height 20
